Goal: Navigation & Orientation: Find specific page/section

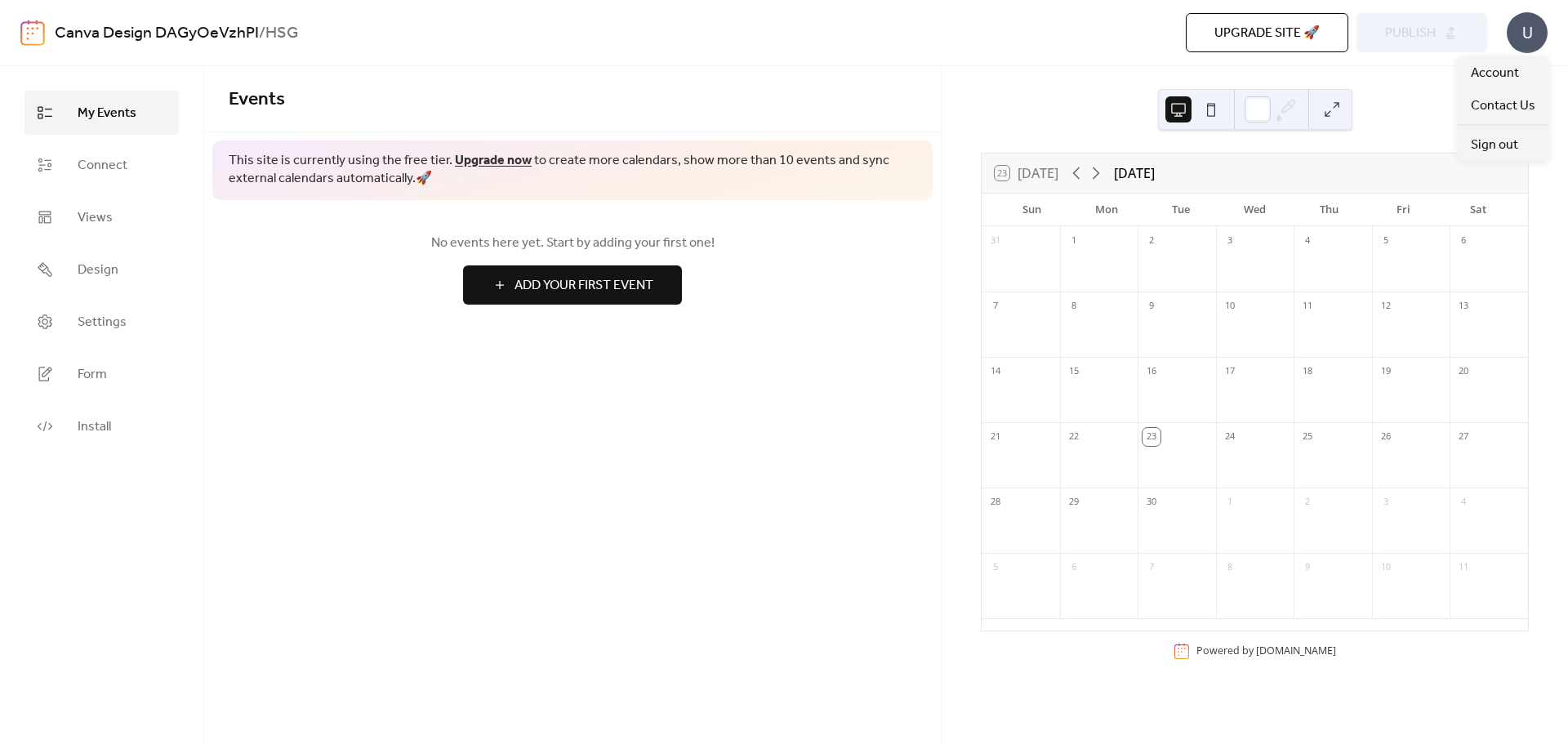
click at [1524, 42] on div "U" at bounding box center [1527, 32] width 41 height 41
click at [1492, 77] on span "Account" at bounding box center [1495, 73] width 49 height 20
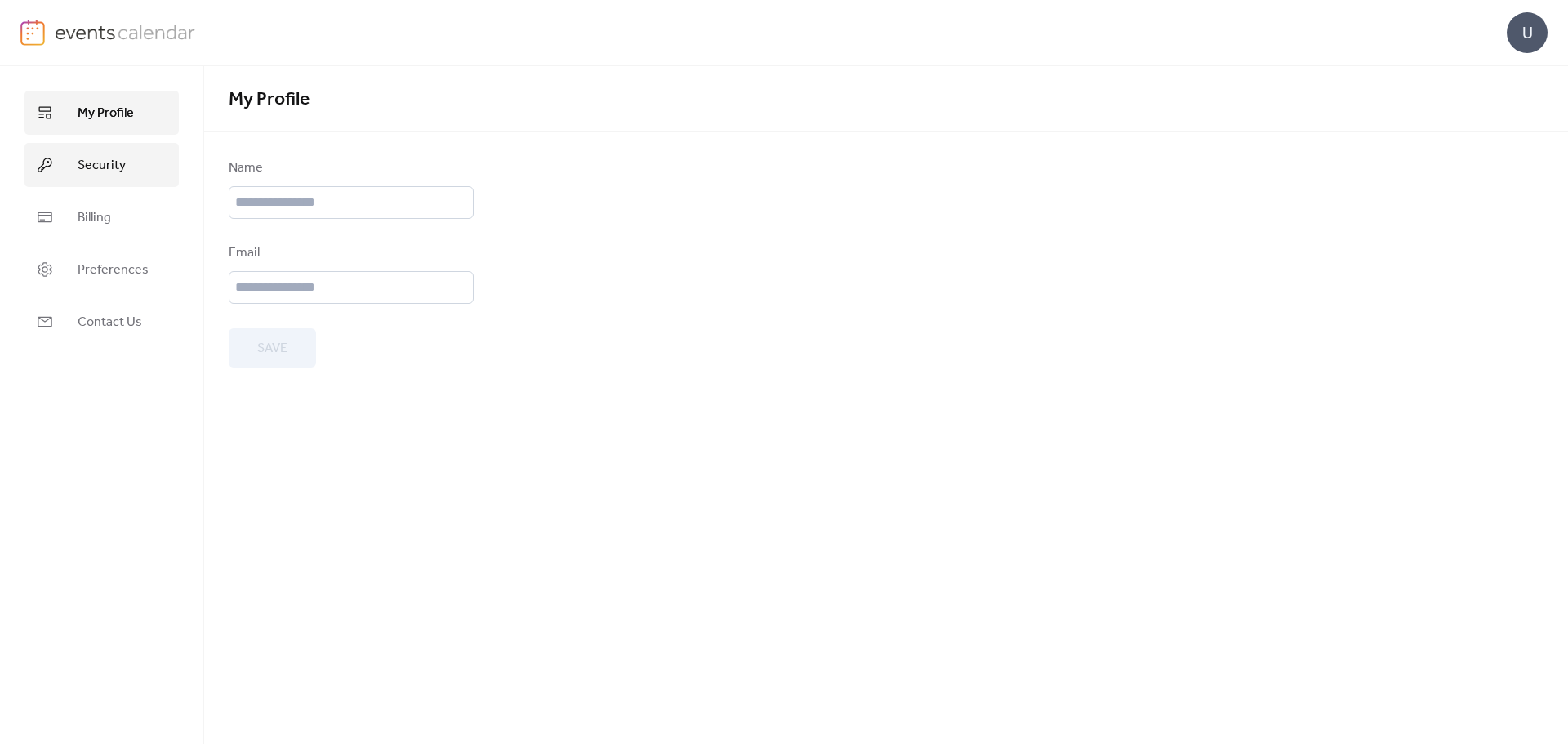
click at [104, 168] on span "Security" at bounding box center [101, 166] width 49 height 20
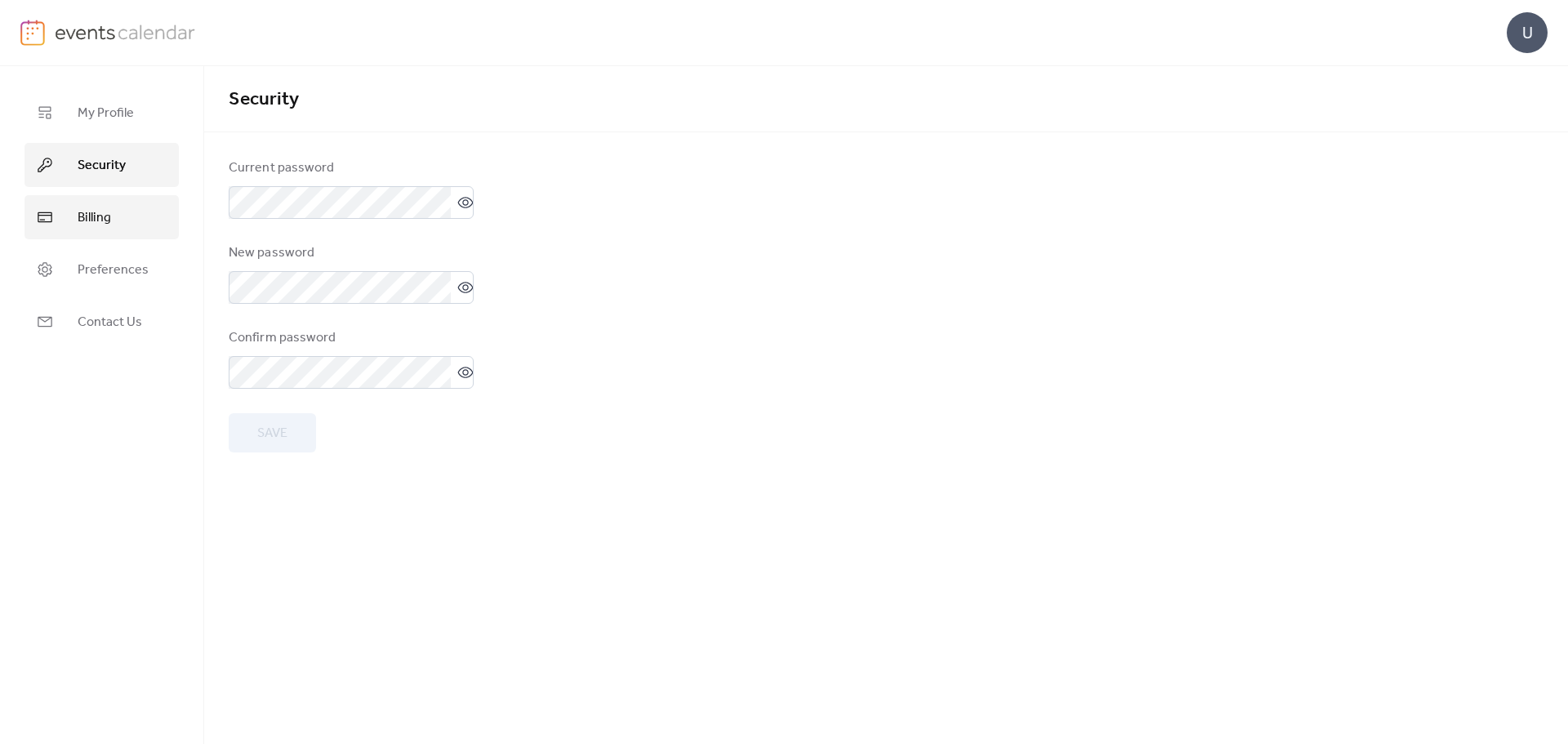
click at [94, 204] on link "Billing" at bounding box center [102, 217] width 154 height 44
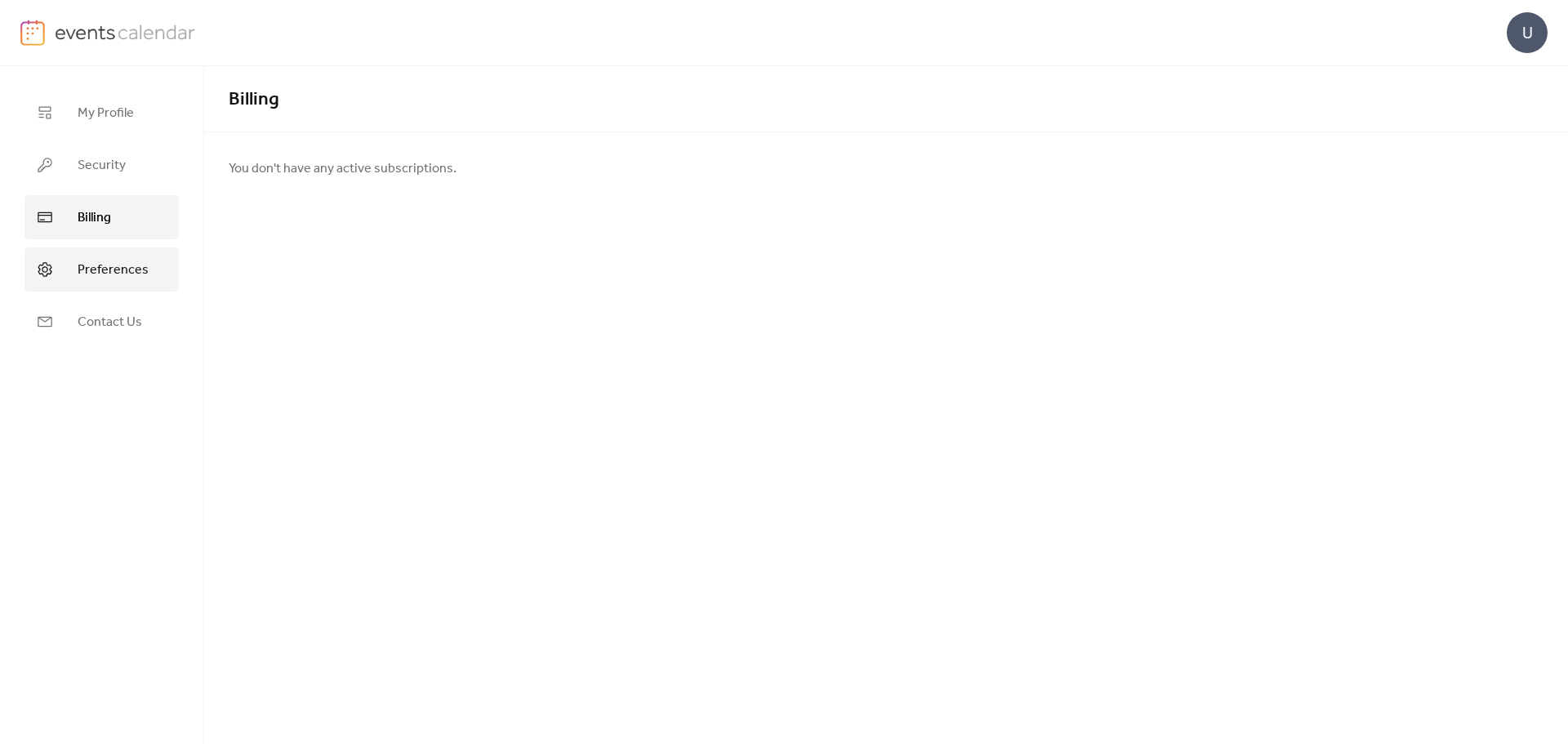
click at [95, 251] on link "Preferences" at bounding box center [102, 270] width 154 height 44
click at [108, 318] on span "Contact Us" at bounding box center [110, 322] width 65 height 20
